Goal: Find specific page/section: Find specific page/section

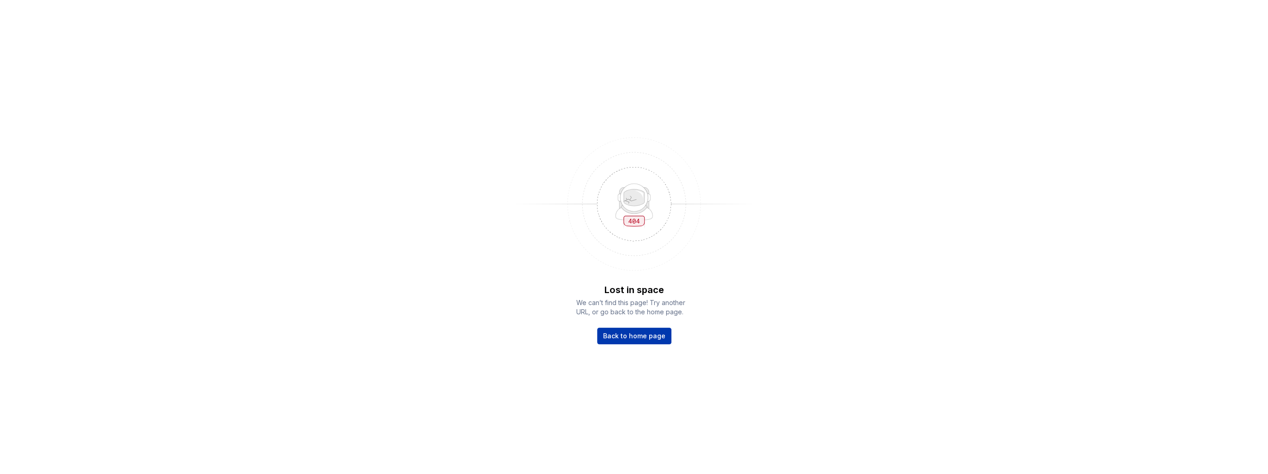
click at [657, 338] on span "Back to home page" at bounding box center [634, 335] width 62 height 9
